Goal: Task Accomplishment & Management: Manage account settings

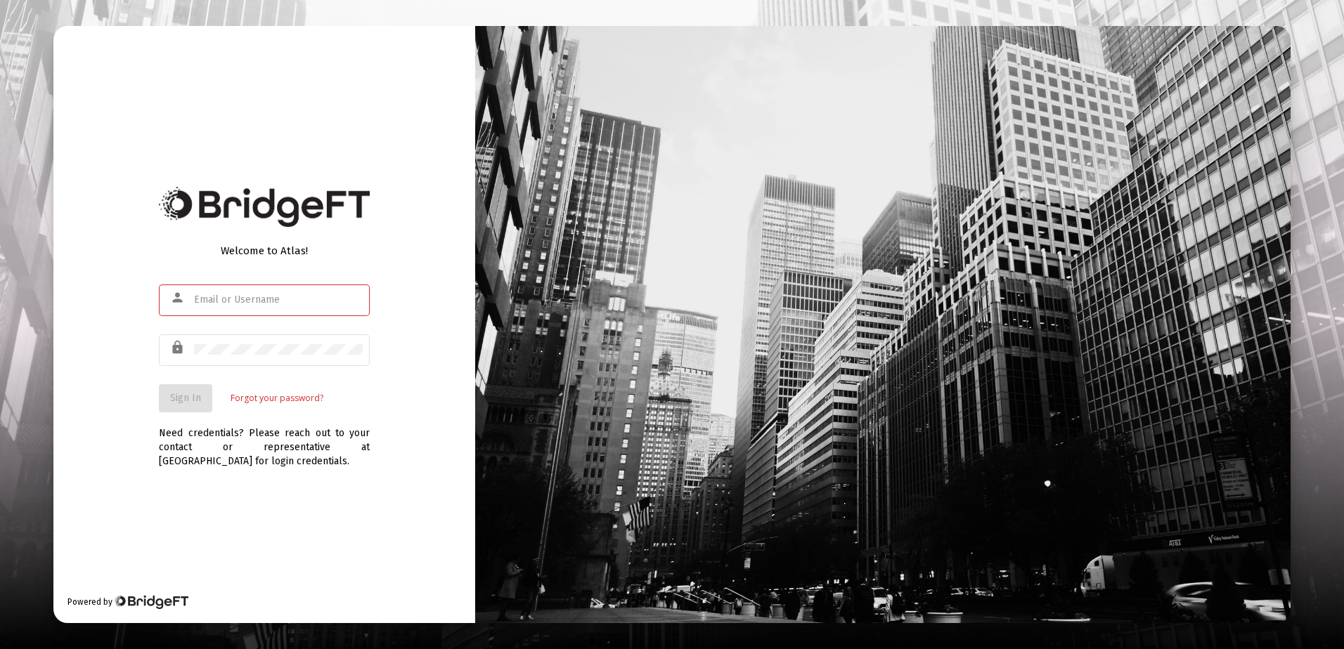
type input "[PERSON_NAME][EMAIL_ADDRESS][DOMAIN_NAME]"
click at [269, 496] on div "Welcome to Atlas! person [PERSON_NAME][EMAIL_ADDRESS][DOMAIN_NAME] lock Sign In…" at bounding box center [264, 324] width 422 height 597
click at [186, 391] on button "Sign In" at bounding box center [185, 398] width 53 height 28
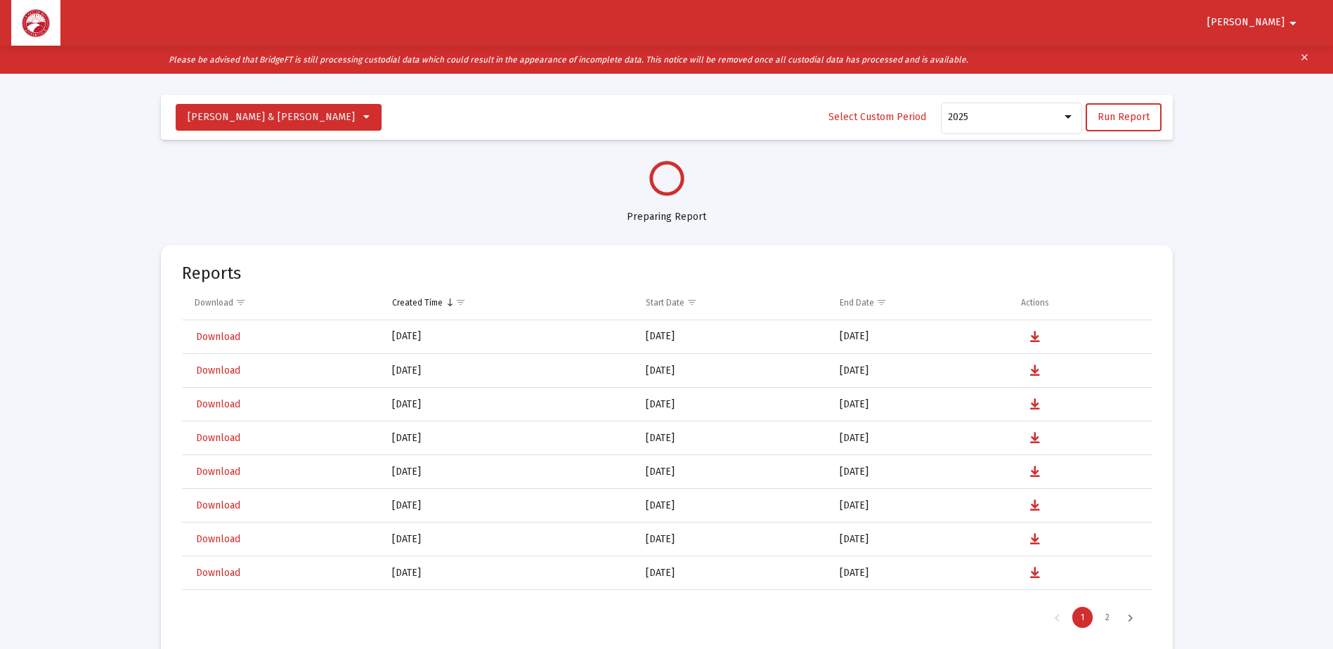
select select "View all"
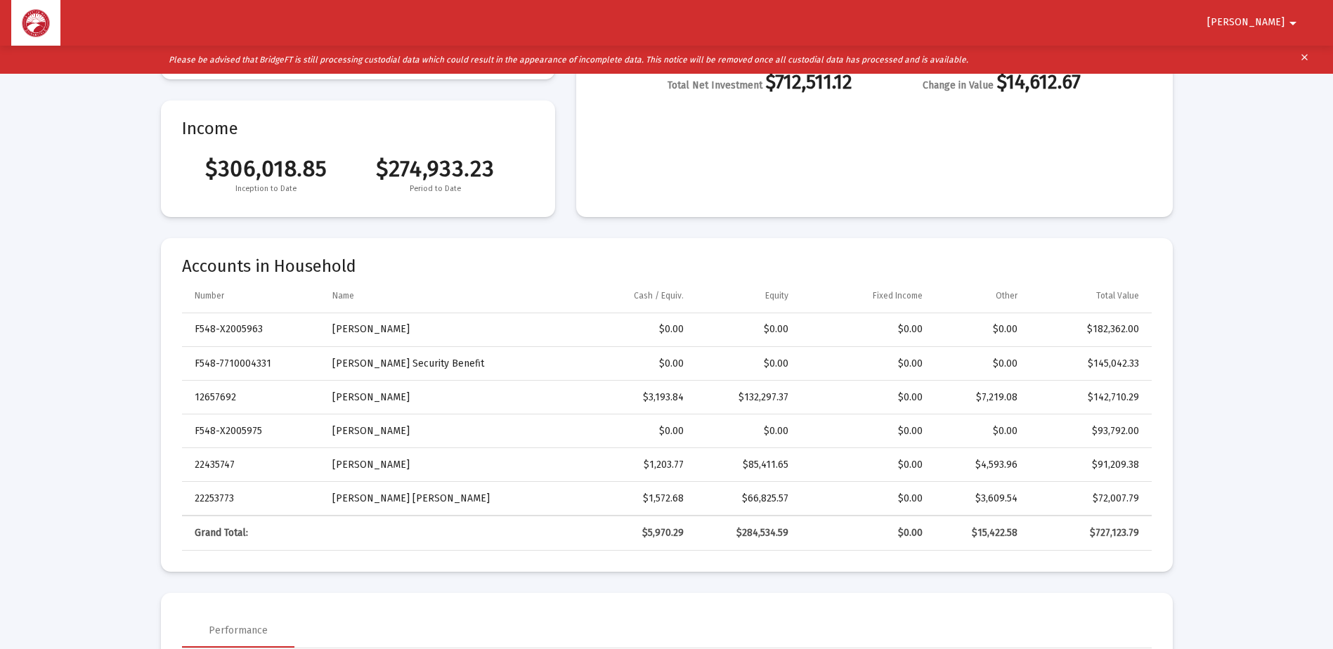
scroll to position [211, 0]
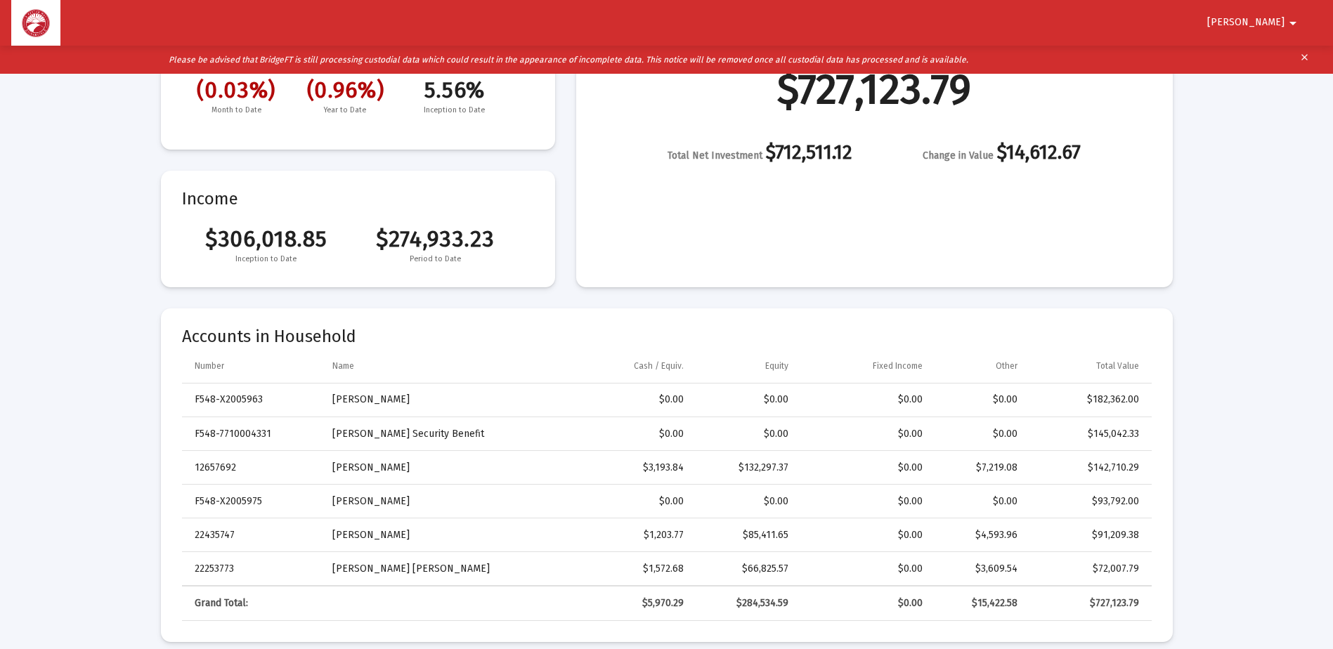
click at [1269, 17] on span "[PERSON_NAME]" at bounding box center [1245, 23] width 77 height 12
click at [1276, 56] on button "Logout" at bounding box center [1275, 60] width 79 height 34
